Goal: Transaction & Acquisition: Purchase product/service

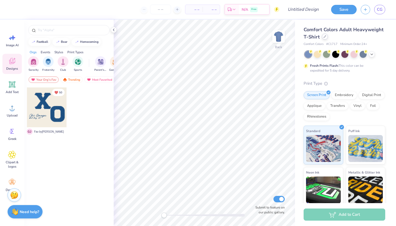
click at [324, 39] on div at bounding box center [325, 37] width 6 height 6
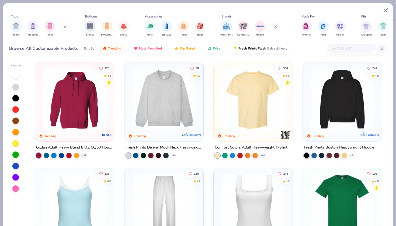
click at [148, 121] on img at bounding box center [164, 99] width 68 height 63
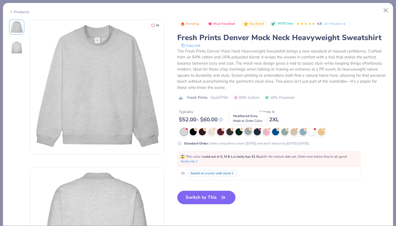
click at [249, 133] on div at bounding box center [247, 131] width 7 height 7
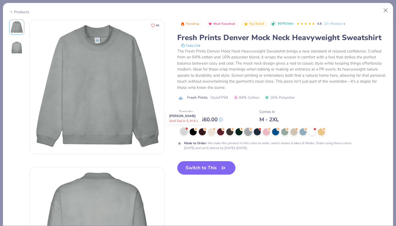
click at [183, 133] on div at bounding box center [183, 131] width 7 height 7
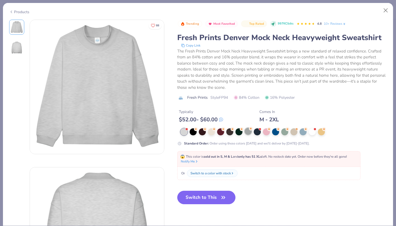
click at [249, 133] on div at bounding box center [247, 131] width 7 height 7
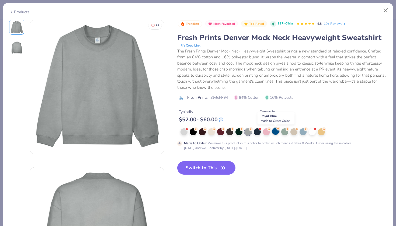
click at [275, 131] on div at bounding box center [275, 131] width 7 height 7
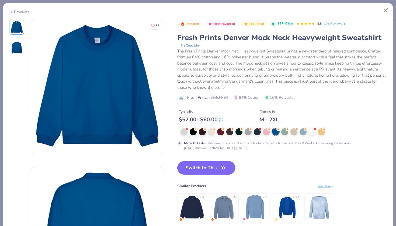
click at [235, 130] on div at bounding box center [283, 131] width 207 height 7
click at [237, 131] on div at bounding box center [238, 131] width 7 height 7
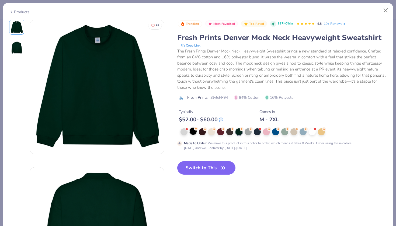
click at [193, 132] on div at bounding box center [193, 131] width 7 height 7
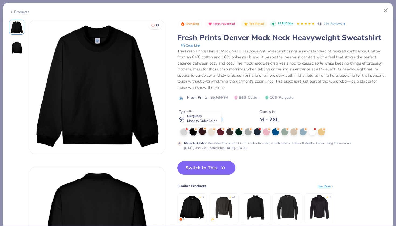
click at [202, 132] on div at bounding box center [202, 131] width 7 height 7
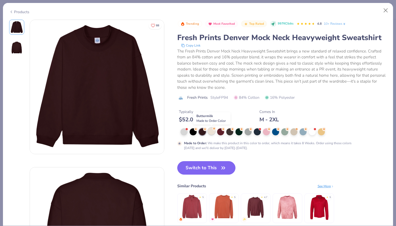
click at [213, 133] on div at bounding box center [211, 131] width 7 height 7
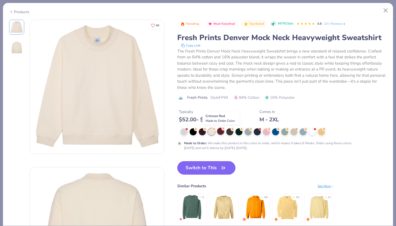
click at [220, 131] on div at bounding box center [220, 131] width 7 height 7
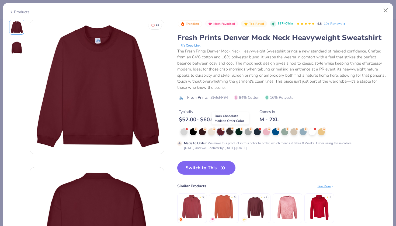
click at [229, 133] on div at bounding box center [229, 131] width 7 height 7
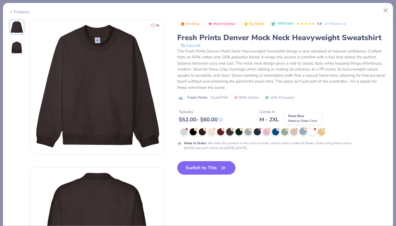
click at [303, 131] on div at bounding box center [302, 131] width 7 height 7
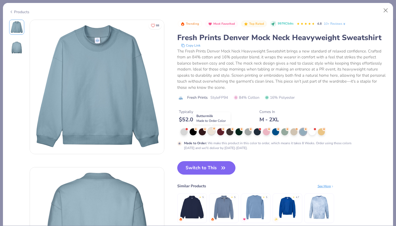
click at [210, 134] on div at bounding box center [211, 131] width 7 height 7
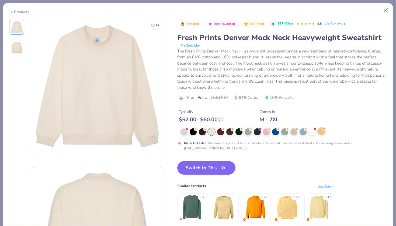
click at [323, 132] on div at bounding box center [321, 131] width 7 height 7
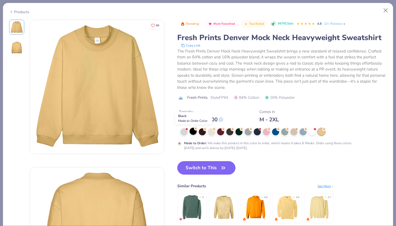
click at [191, 131] on div at bounding box center [193, 131] width 7 height 7
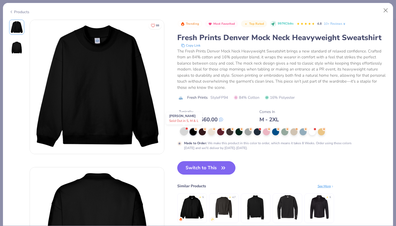
click at [181, 132] on div at bounding box center [183, 131] width 7 height 7
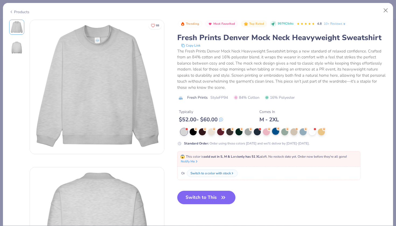
click at [276, 134] on div at bounding box center [275, 131] width 7 height 7
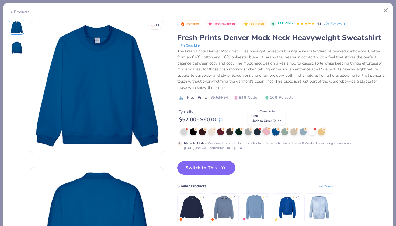
click at [267, 132] on div at bounding box center [266, 131] width 7 height 7
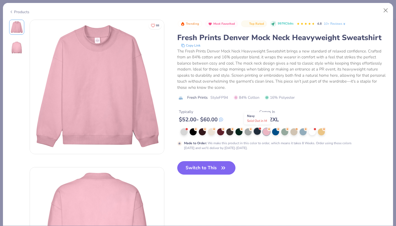
click at [257, 131] on div at bounding box center [257, 131] width 7 height 7
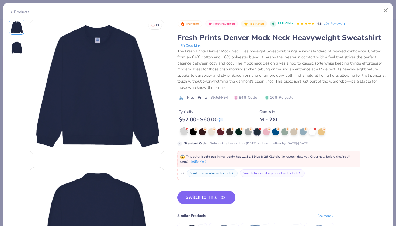
click at [184, 132] on div at bounding box center [183, 131] width 7 height 7
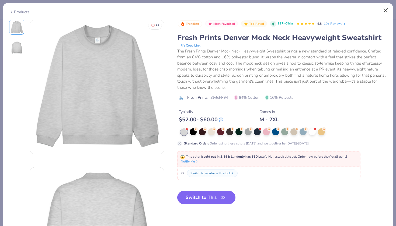
click at [386, 10] on button "Close" at bounding box center [385, 10] width 10 height 10
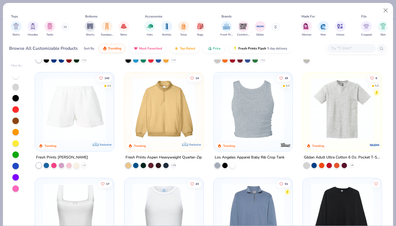
scroll to position [1374, 0]
